Goal: Information Seeking & Learning: Learn about a topic

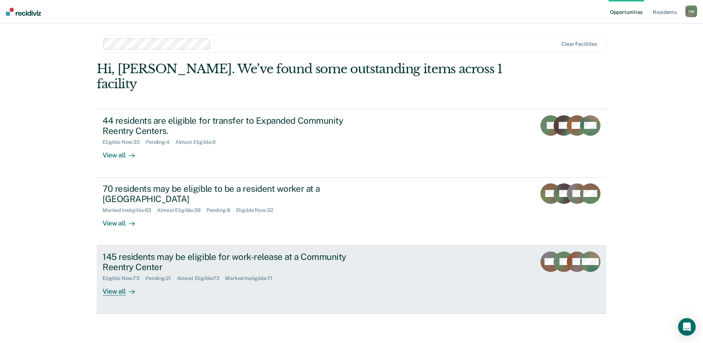
click at [313, 269] on div "145 residents may be eligible for work-release at a Community Reentry Center El…" at bounding box center [240, 274] width 275 height 44
click at [371, 252] on div "145 residents may be eligible for work-release at a Community Reentry Center El…" at bounding box center [240, 274] width 275 height 44
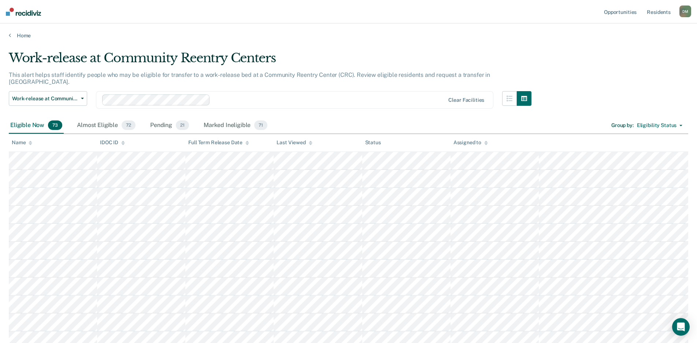
click at [310, 144] on icon at bounding box center [311, 144] width 4 height 2
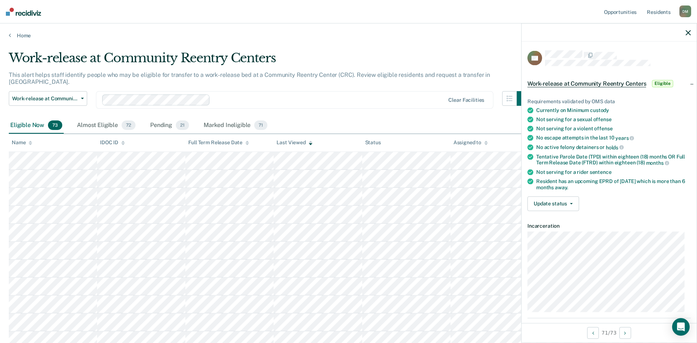
click at [690, 32] on icon "button" at bounding box center [687, 32] width 5 height 5
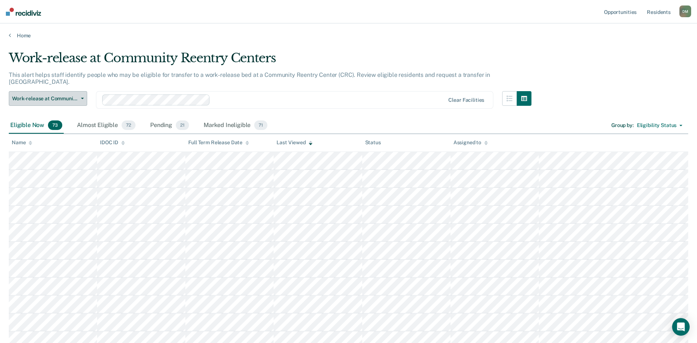
click at [55, 96] on span "Work-release at Community Reentry Centers" at bounding box center [45, 99] width 66 height 6
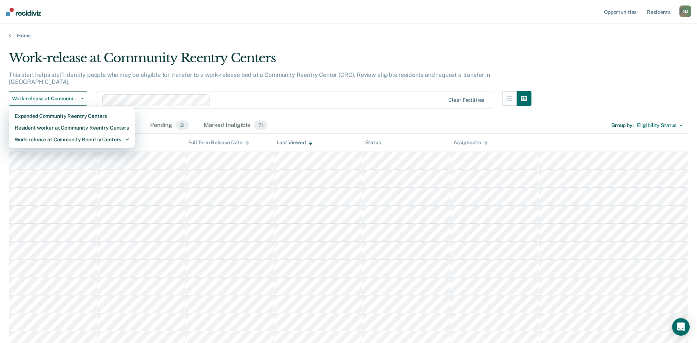
click at [317, 118] on div "Eligible Now 73 Almost Eligible 72 Pending 21 Marked Ineligible 71 Group by : E…" at bounding box center [348, 126] width 679 height 16
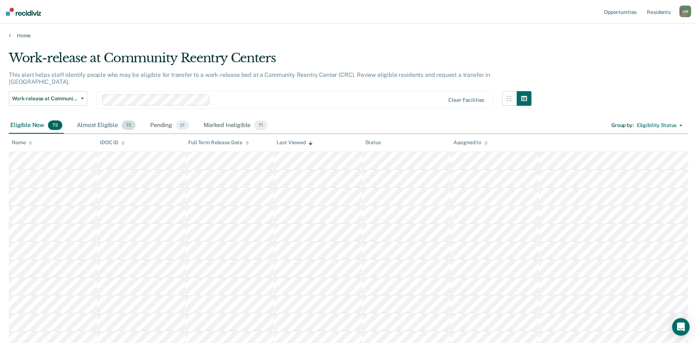
click at [89, 120] on div "Almost Eligible 72" at bounding box center [106, 126] width 62 height 16
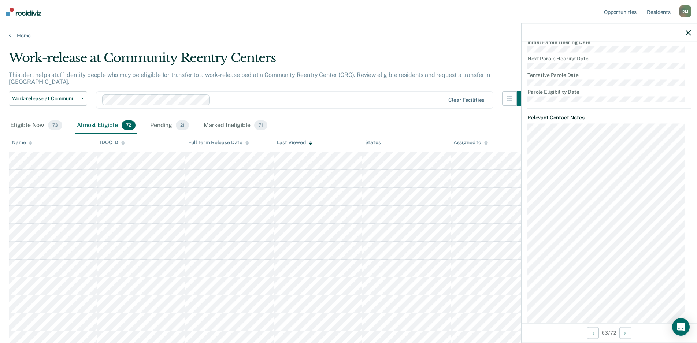
scroll to position [38, 0]
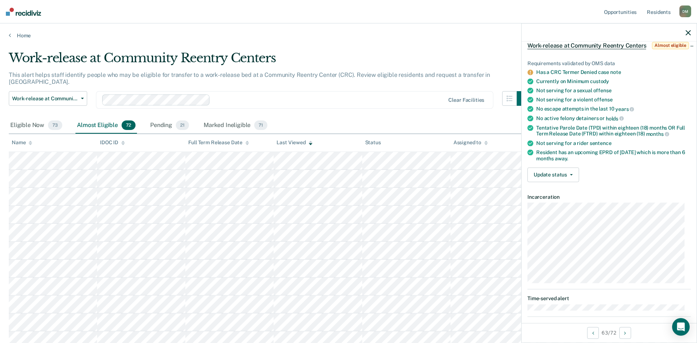
click at [685, 33] on icon "button" at bounding box center [687, 32] width 5 height 5
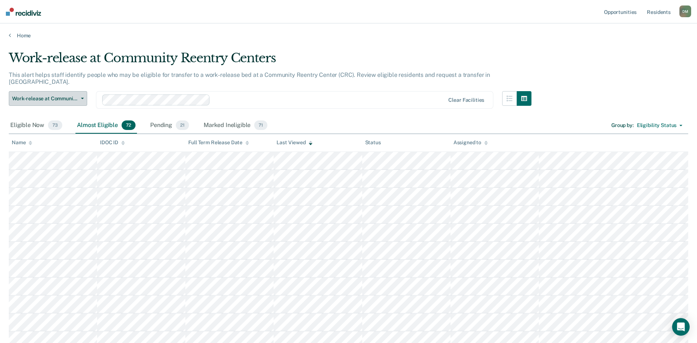
click at [83, 91] on button "Work-release at Community Reentry Centers" at bounding box center [48, 98] width 78 height 15
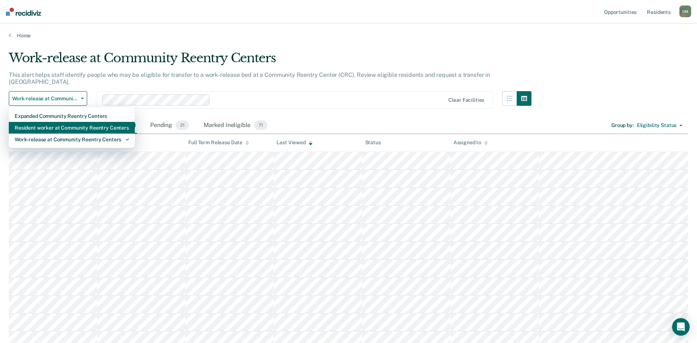
click at [72, 122] on div "Resident worker at Community Reentry Centers" at bounding box center [72, 128] width 114 height 12
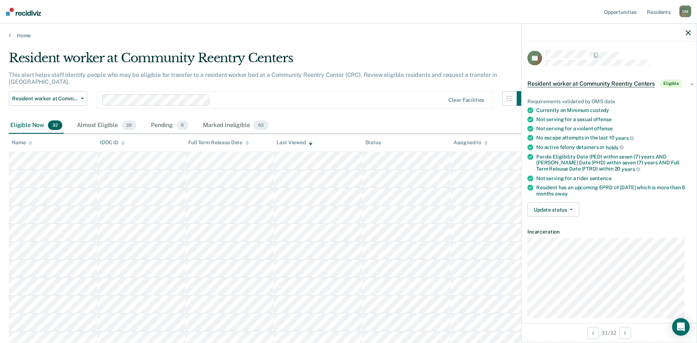
click at [688, 33] on icon "button" at bounding box center [687, 32] width 5 height 5
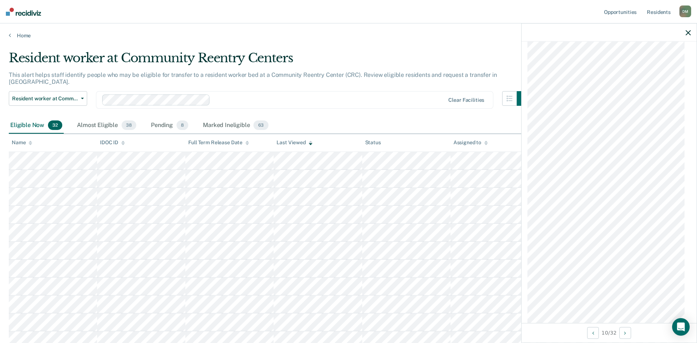
scroll to position [1202, 0]
click at [688, 33] on icon "button" at bounding box center [687, 32] width 5 height 5
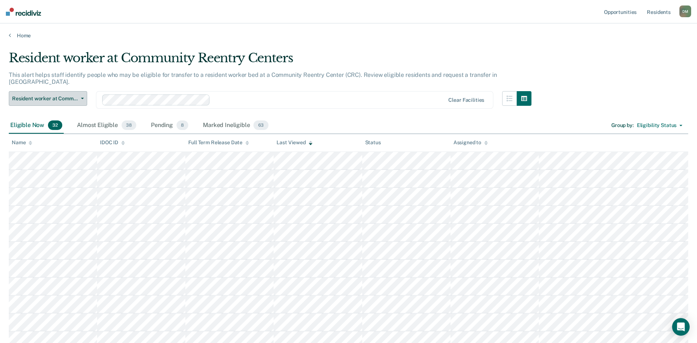
click at [82, 91] on button "Resident worker at Community Reentry Centers" at bounding box center [48, 98] width 78 height 15
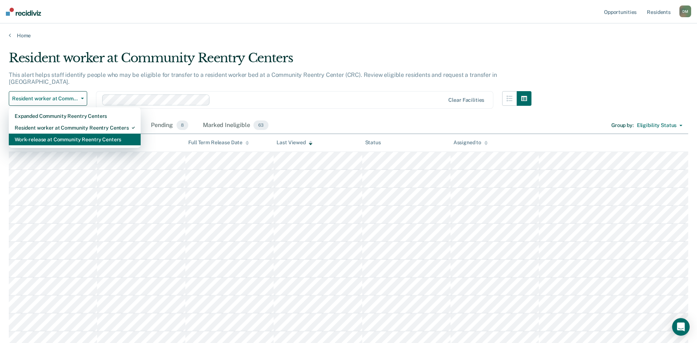
click at [60, 134] on div "Work-release at Community Reentry Centers" at bounding box center [75, 140] width 120 height 12
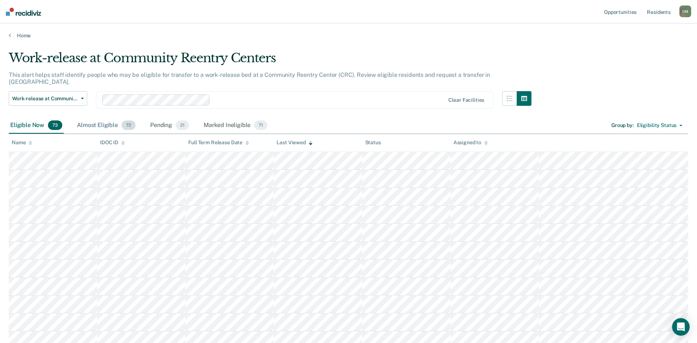
click at [96, 118] on div "Almost Eligible 72" at bounding box center [106, 126] width 62 height 16
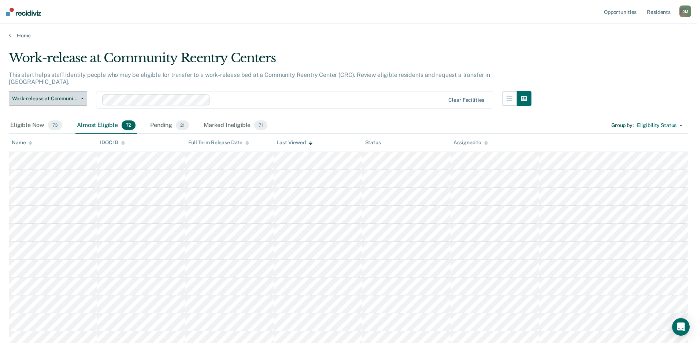
click at [50, 96] on span "Work-release at Community Reentry Centers" at bounding box center [45, 99] width 66 height 6
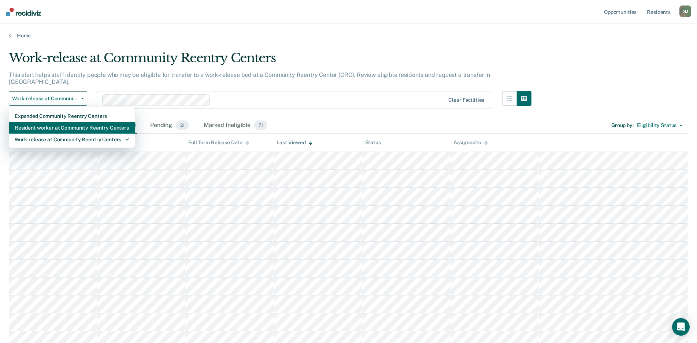
click at [44, 122] on div "Resident worker at Community Reentry Centers" at bounding box center [72, 128] width 114 height 12
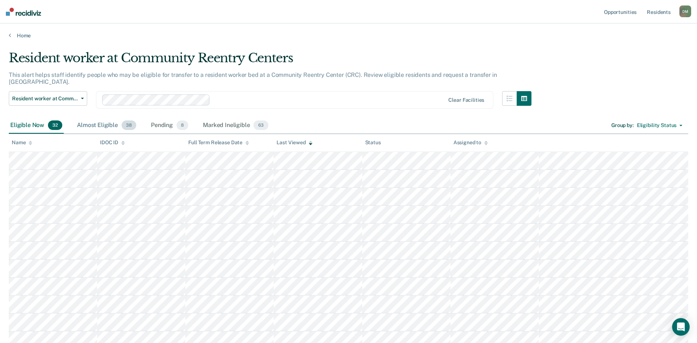
click at [98, 118] on div "Almost Eligible 38" at bounding box center [106, 126] width 62 height 16
click at [22, 120] on div "Eligible Now 32" at bounding box center [36, 126] width 55 height 16
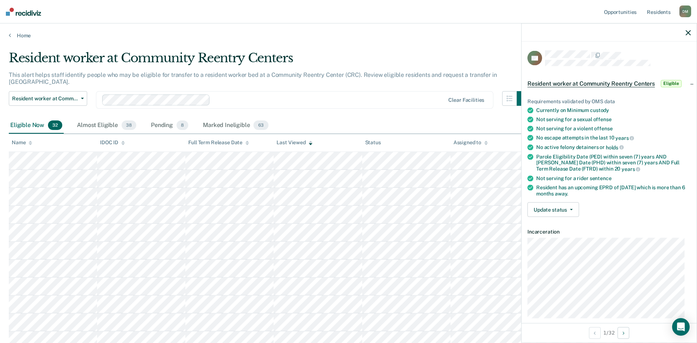
click at [685, 33] on div at bounding box center [608, 32] width 175 height 18
click at [689, 33] on icon "button" at bounding box center [687, 32] width 5 height 5
